Goal: Information Seeking & Learning: Find specific page/section

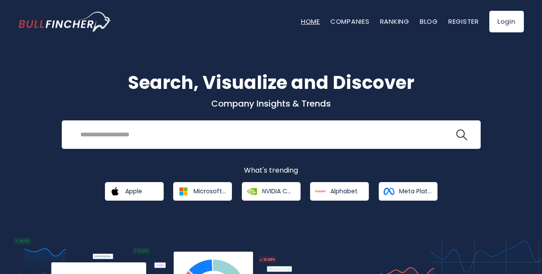
click at [314, 20] on link "Home" at bounding box center [310, 21] width 19 height 9
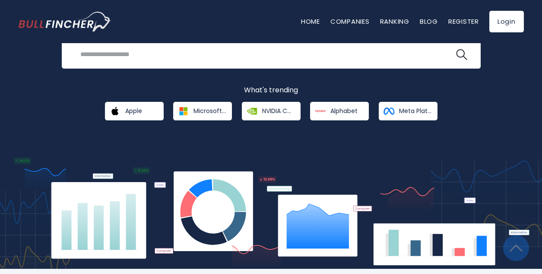
scroll to position [79, 0]
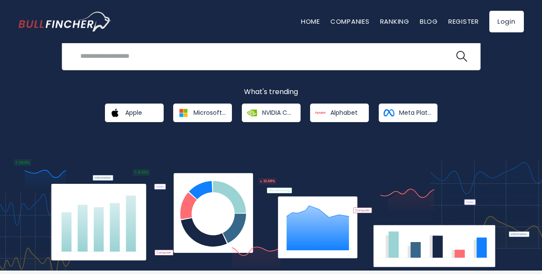
click at [320, 55] on input "search" at bounding box center [265, 56] width 380 height 16
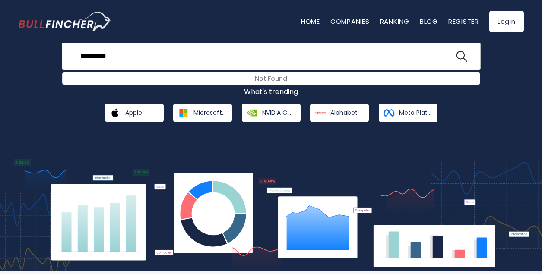
type input "**********"
click at [456, 51] on button at bounding box center [461, 56] width 11 height 11
click at [392, 20] on link "Ranking" at bounding box center [394, 21] width 29 height 9
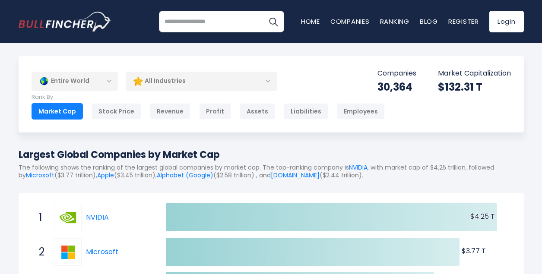
click at [109, 83] on div "Entire World" at bounding box center [75, 81] width 86 height 20
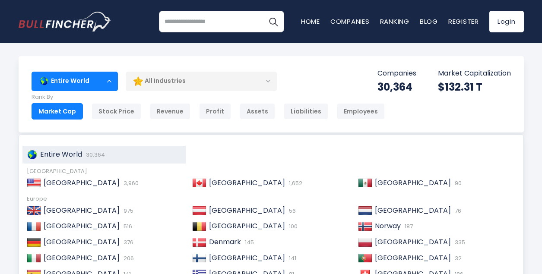
scroll to position [23, 0]
